Goal: Information Seeking & Learning: Learn about a topic

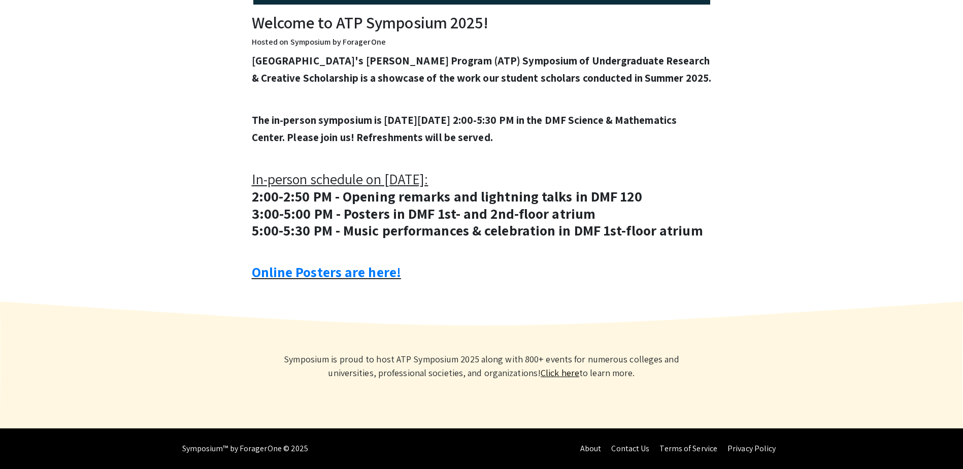
scroll to position [358, 0]
click at [363, 275] on link "Online Posters are here!" at bounding box center [326, 272] width 149 height 19
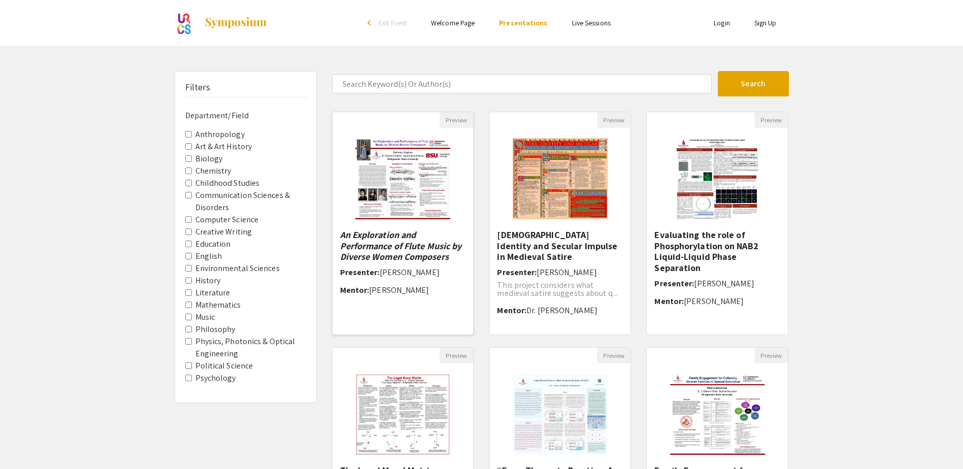
click at [391, 250] on em "An Exploration and Performance of Flute Music by Diverse Women Composers" at bounding box center [401, 246] width 122 height 34
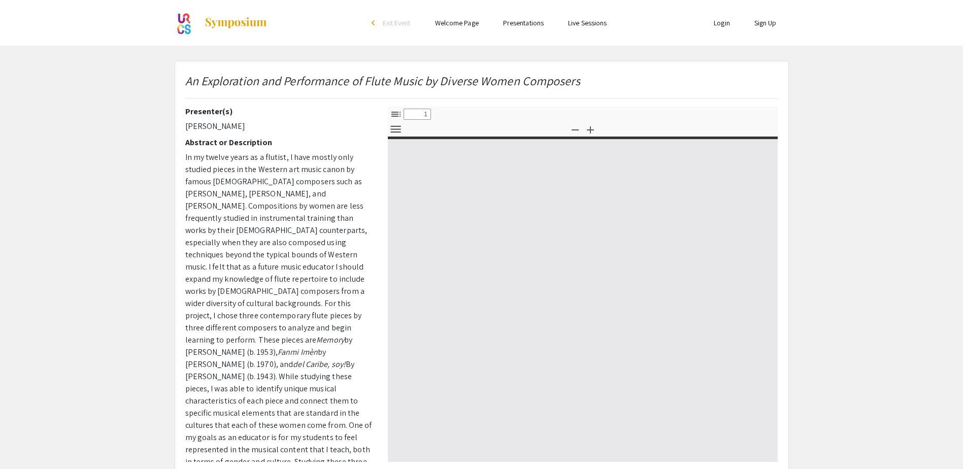
select select "custom"
type input "0"
select select "custom"
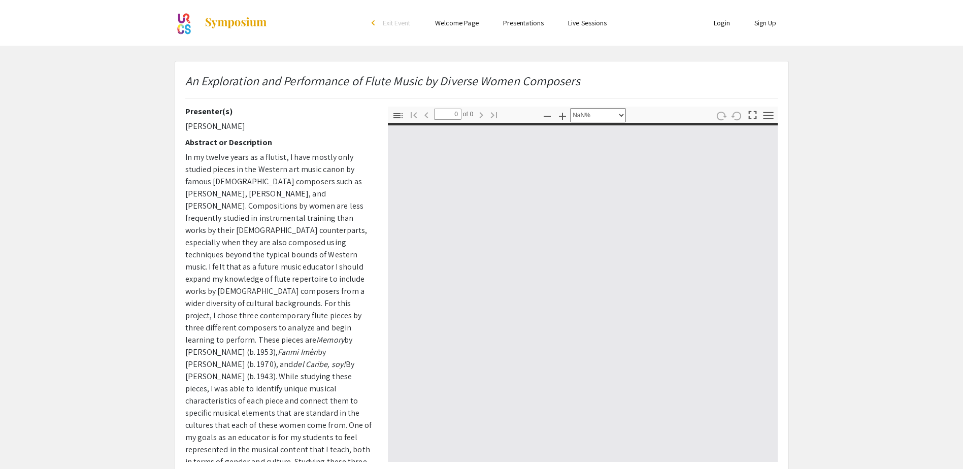
type input "1"
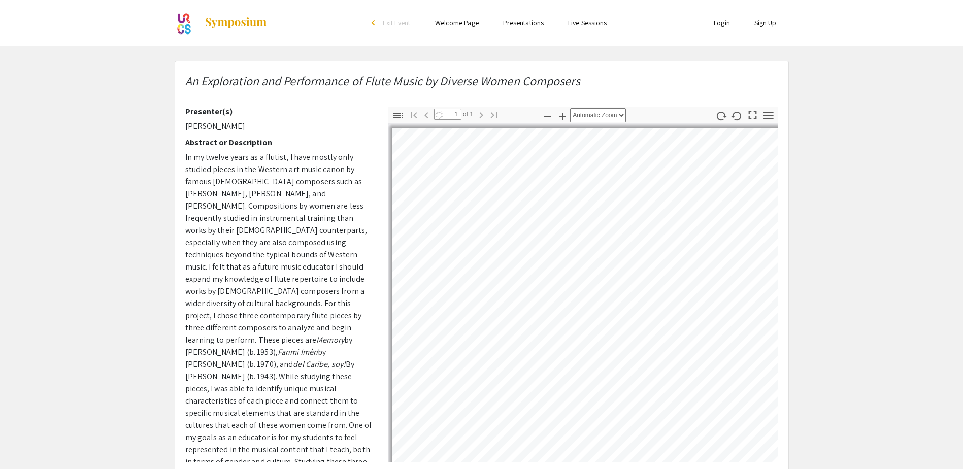
select select "auto"
